Goal: Navigation & Orientation: Find specific page/section

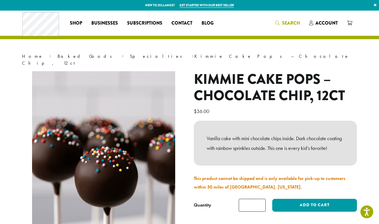
click at [293, 18] on link "Search" at bounding box center [288, 22] width 34 height 9
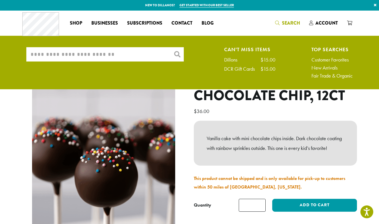
click at [149, 51] on input "What are you searching for?" at bounding box center [104, 54] width 157 height 14
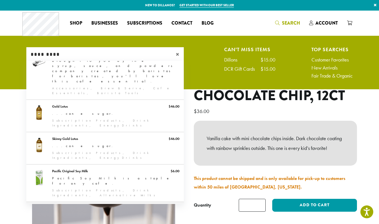
scroll to position [16, 0]
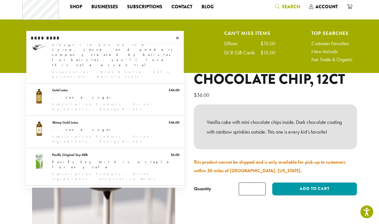
type input "*********"
click at [7, 128] on section "Home › Baked Goods › Specialties › Kimmie Cake Pops – Chocolate Chip, 12ct Kimm…" at bounding box center [189, 141] width 379 height 294
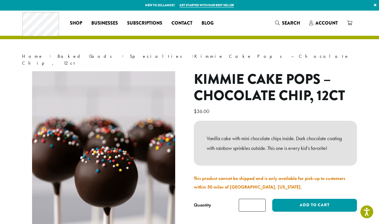
scroll to position [0, 0]
click at [73, 22] on span "Shop" at bounding box center [76, 23] width 12 height 7
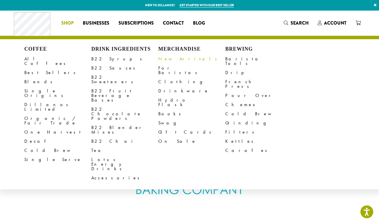
click at [174, 58] on link "New Arrivals" at bounding box center [191, 58] width 67 height 9
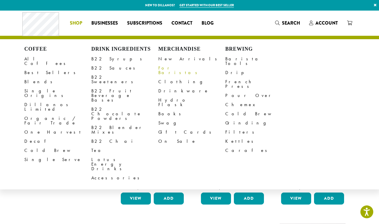
click at [170, 70] on link "For Baristas" at bounding box center [191, 71] width 67 height 14
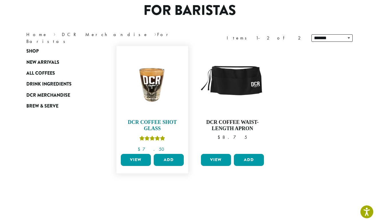
scroll to position [51, 0]
click at [52, 83] on span "Drink Ingredients" at bounding box center [48, 84] width 45 height 7
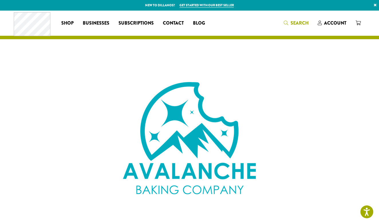
click at [298, 25] on span "Search" at bounding box center [300, 23] width 18 height 7
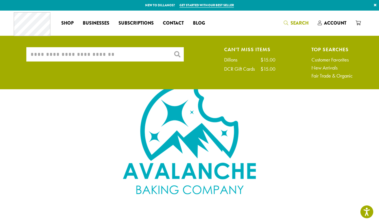
click at [158, 48] on input "What are you searching for?" at bounding box center [104, 54] width 157 height 14
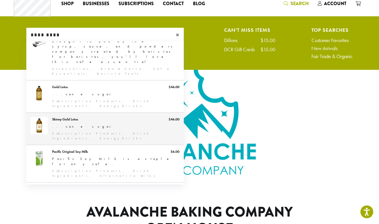
scroll to position [36, 0]
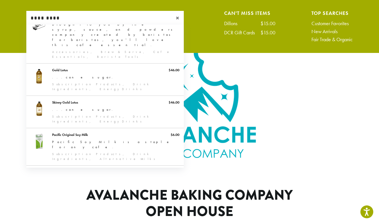
type input "*********"
click at [6, 102] on div at bounding box center [189, 101] width 379 height 143
